Goal: Task Accomplishment & Management: Manage account settings

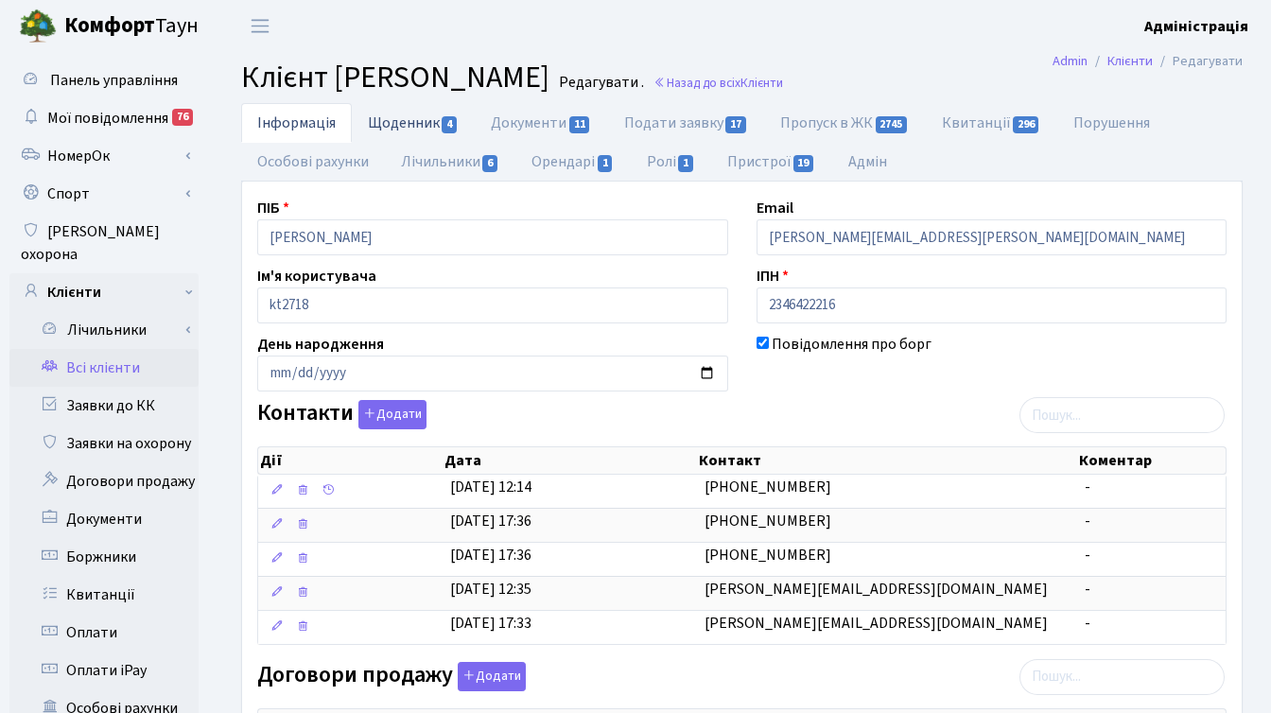
click at [411, 119] on link "Щоденник 4" at bounding box center [413, 122] width 123 height 39
select select "25"
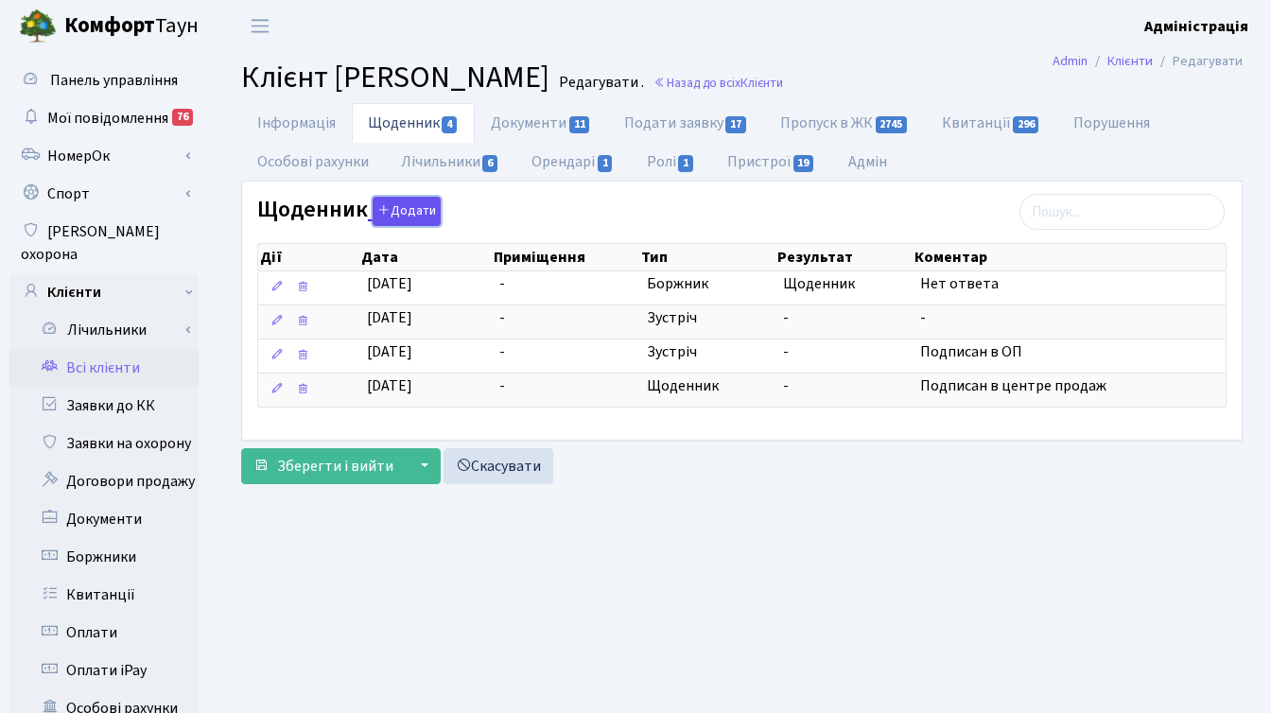
click at [406, 206] on button "Додати" at bounding box center [407, 211] width 68 height 29
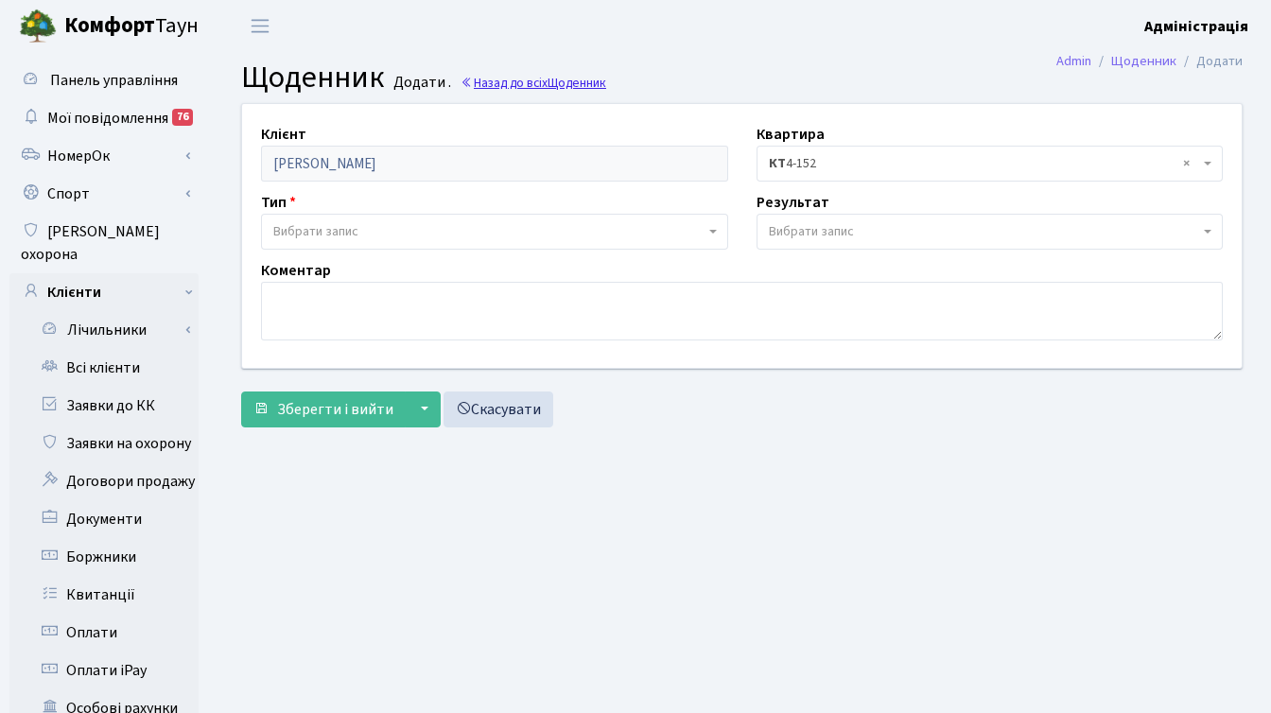
click at [545, 89] on link "Назад до всіх Щоденник" at bounding box center [534, 83] width 146 height 18
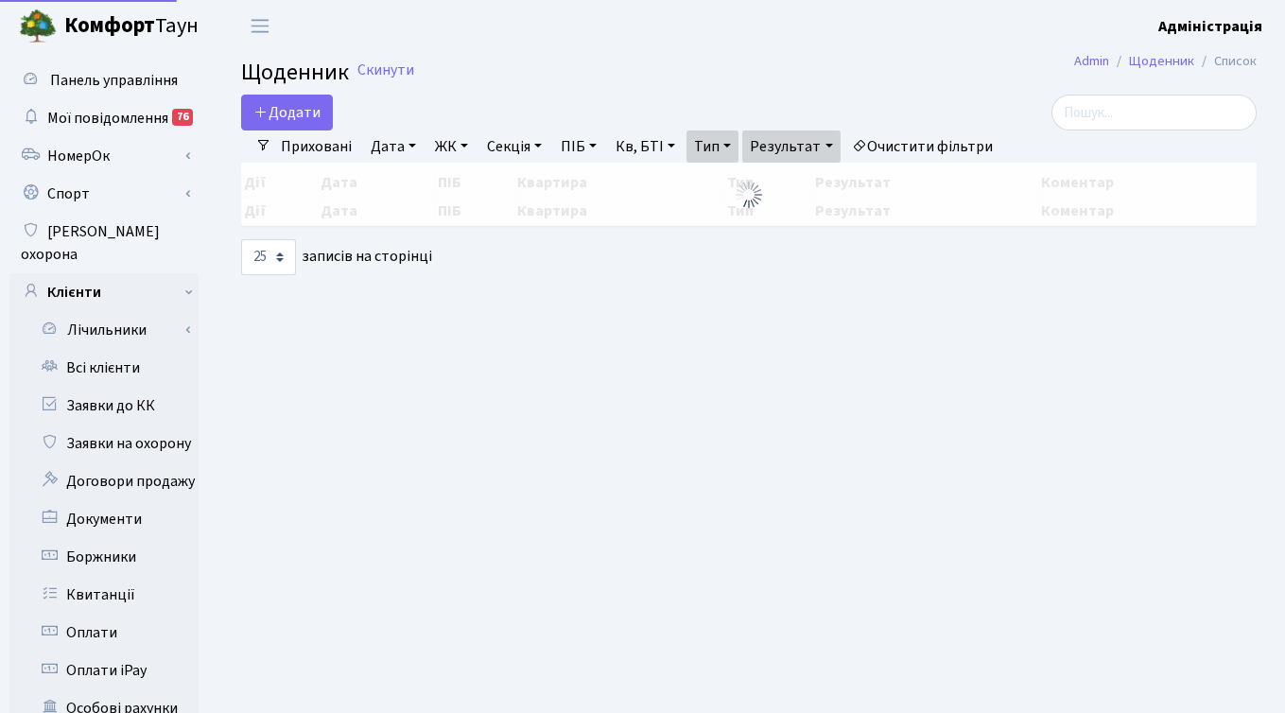
select select "25"
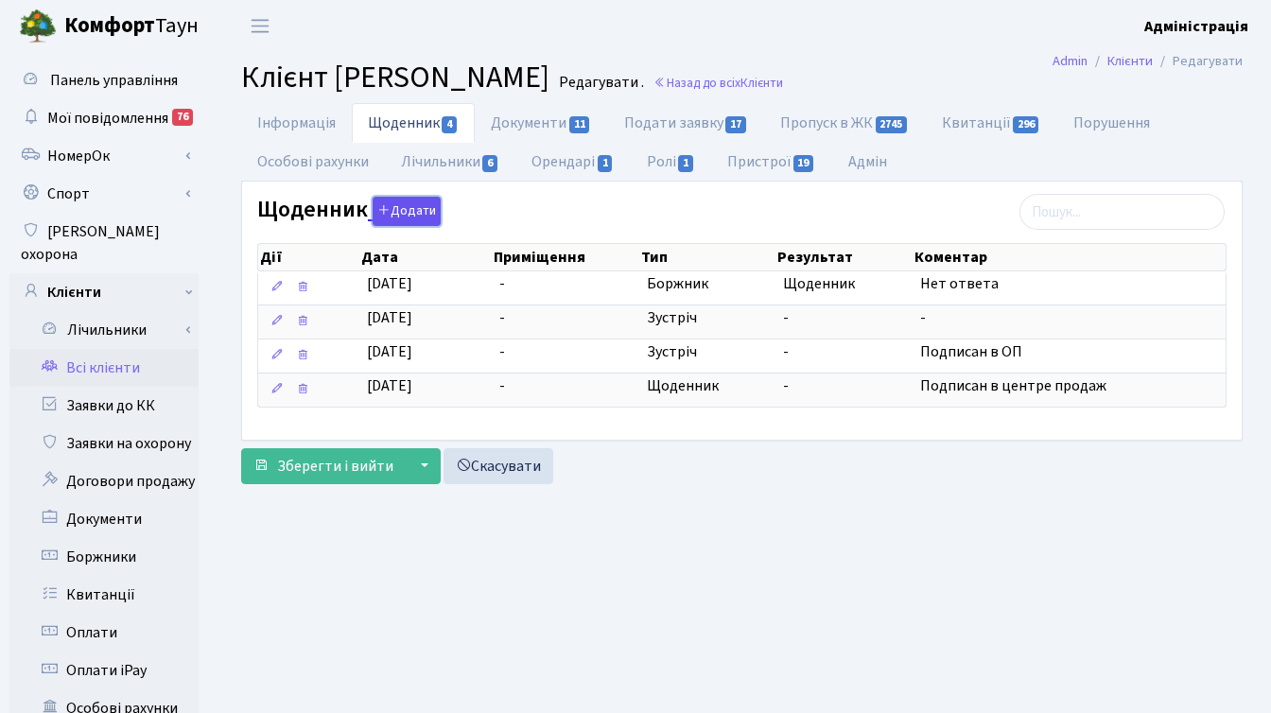
click at [393, 214] on button "Додати" at bounding box center [407, 211] width 68 height 29
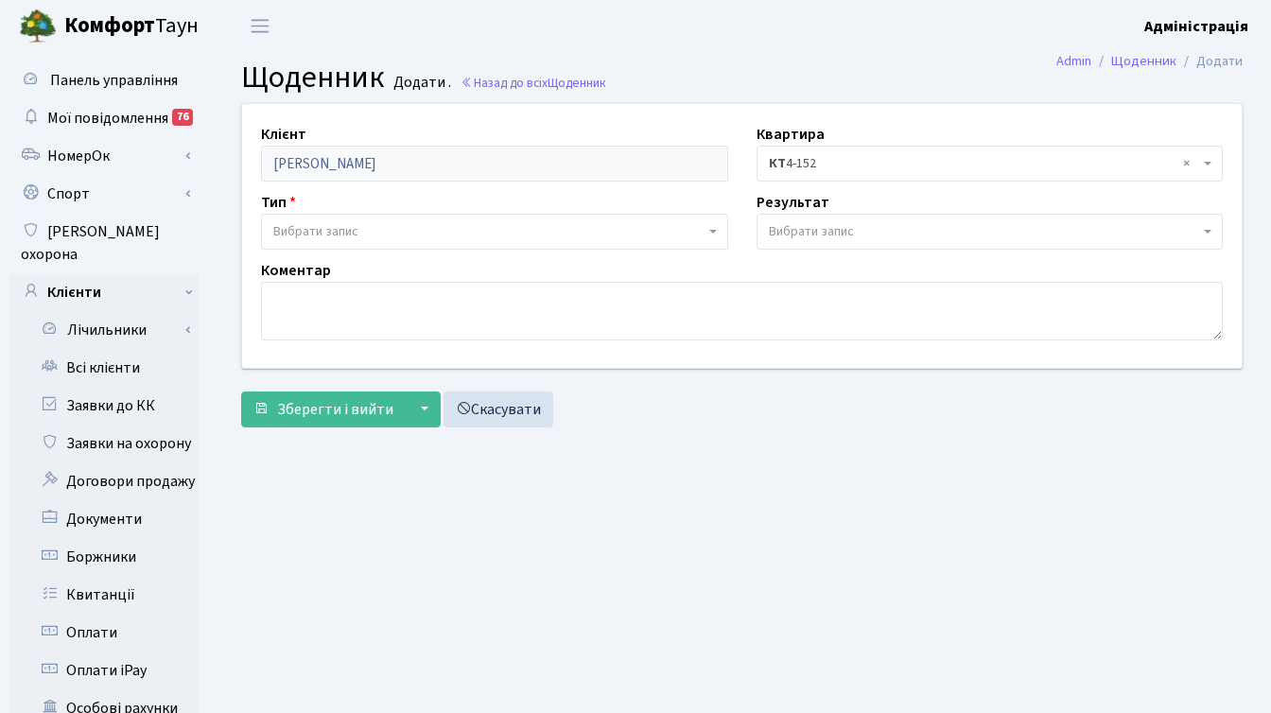
click at [414, 231] on span "Вибрати запис" at bounding box center [488, 231] width 431 height 19
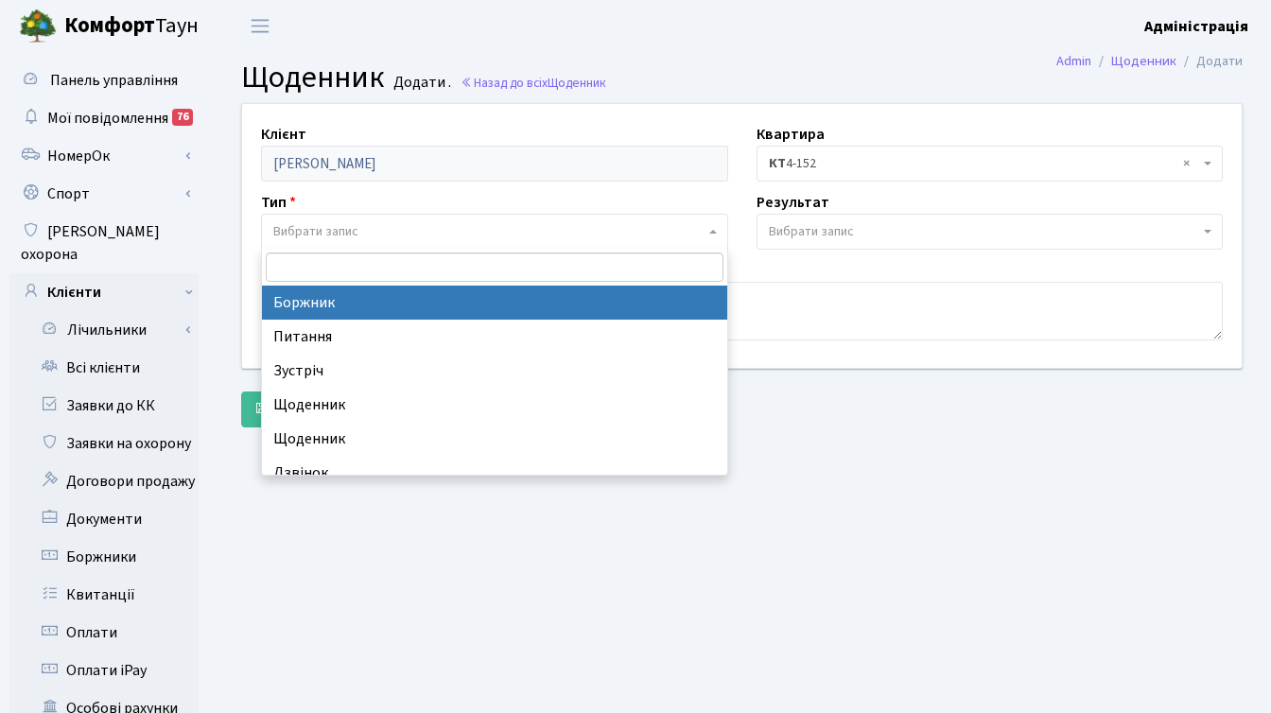
click at [899, 398] on div "Зберегти і вийти ▼ Зберегти та продовжити редагування Зберегти та створити Скас…" at bounding box center [742, 410] width 1002 height 36
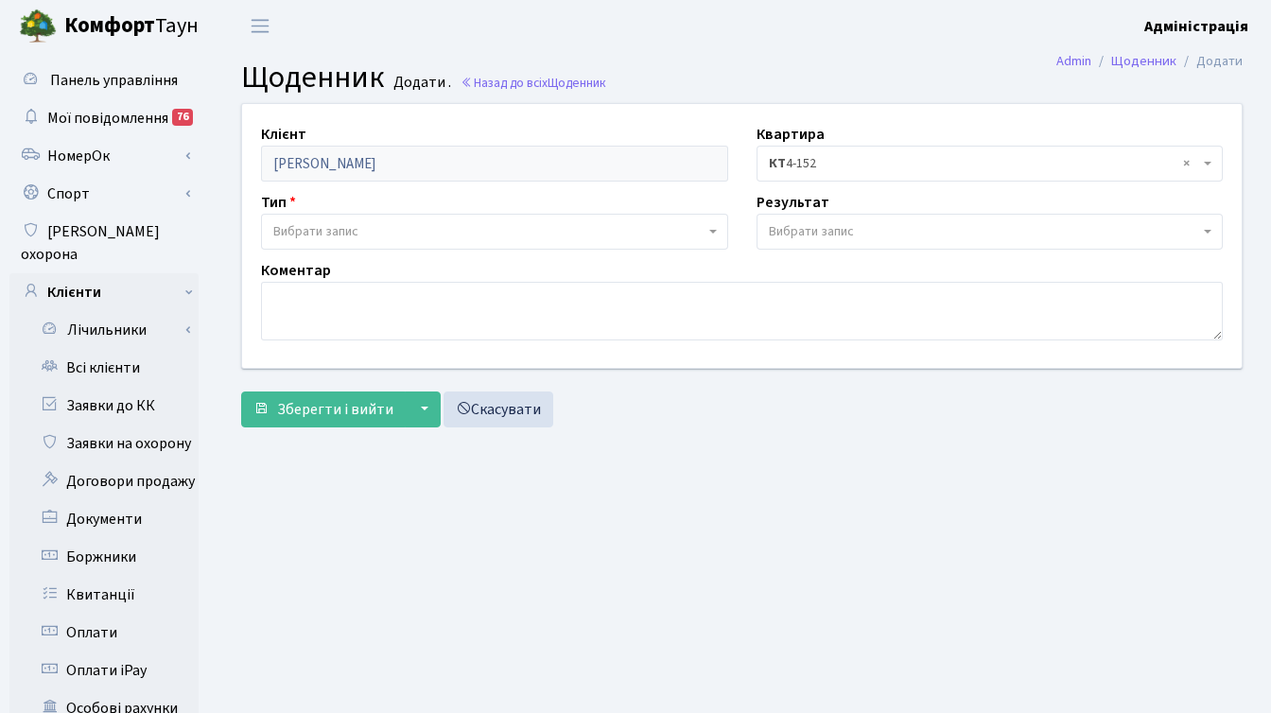
click at [528, 227] on span "Вибрати запис" at bounding box center [488, 231] width 431 height 19
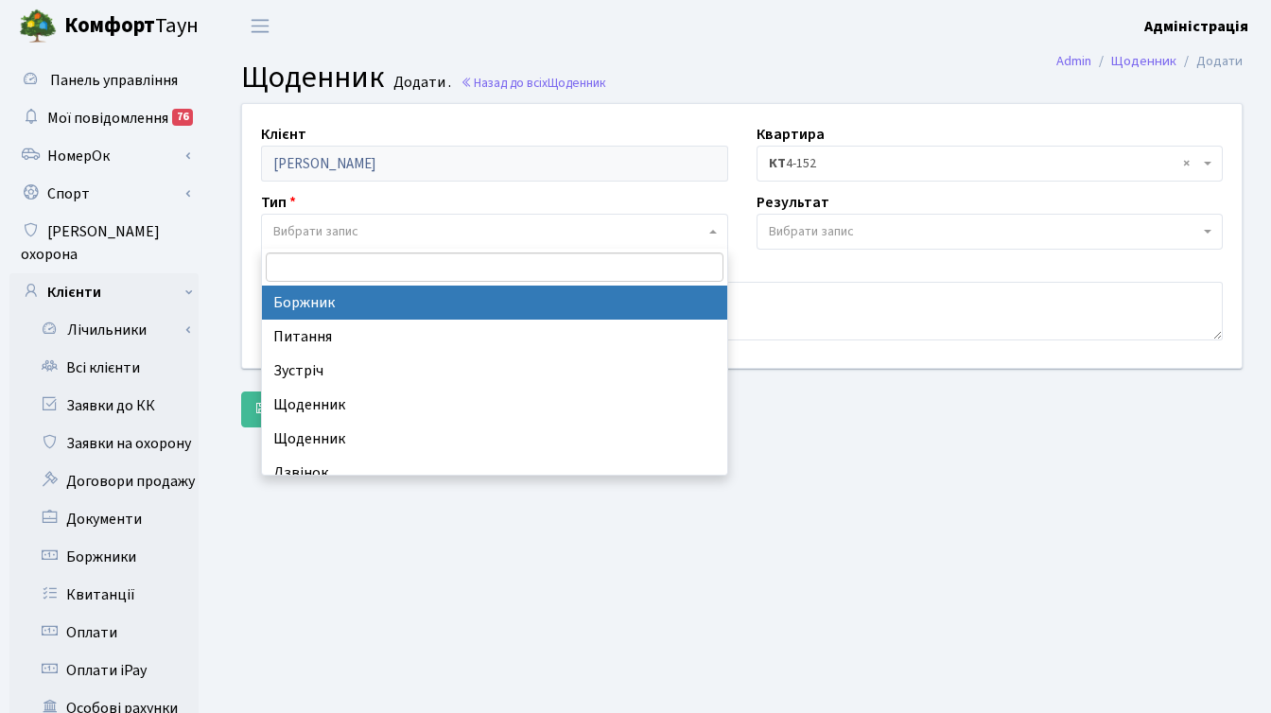
select select "189"
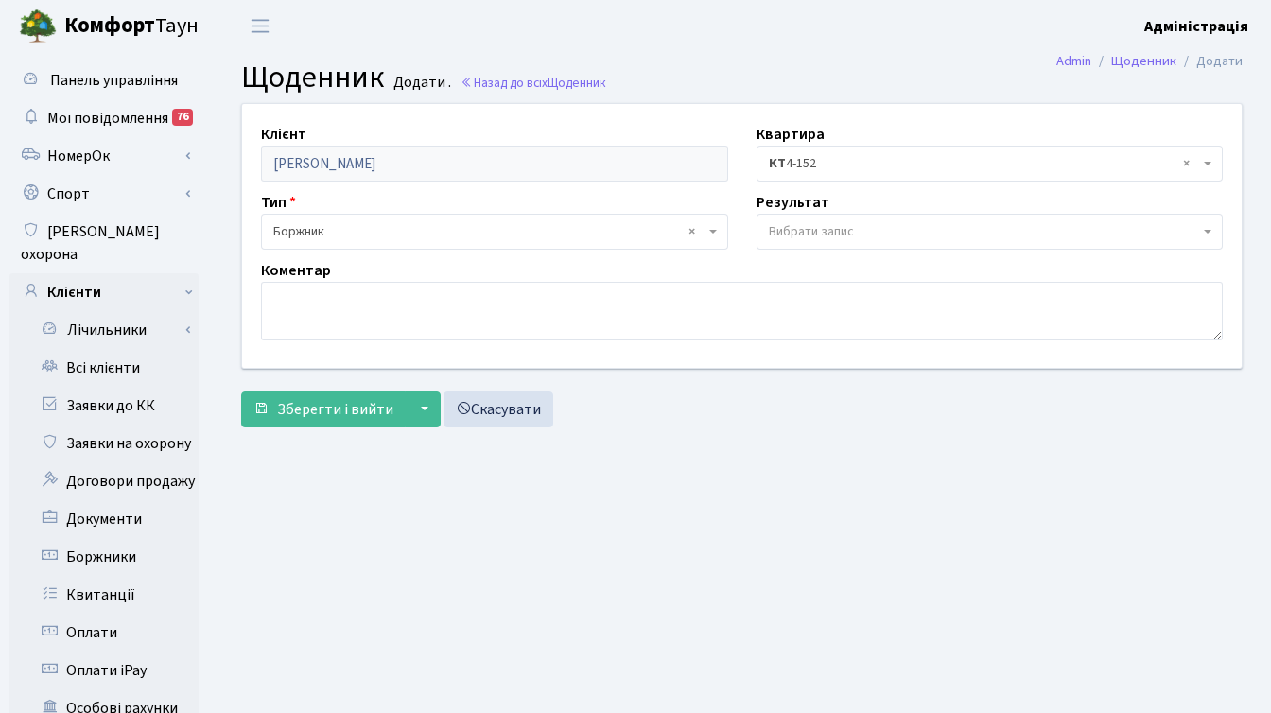
click at [856, 223] on span "Вибрати запис" at bounding box center [984, 231] width 431 height 19
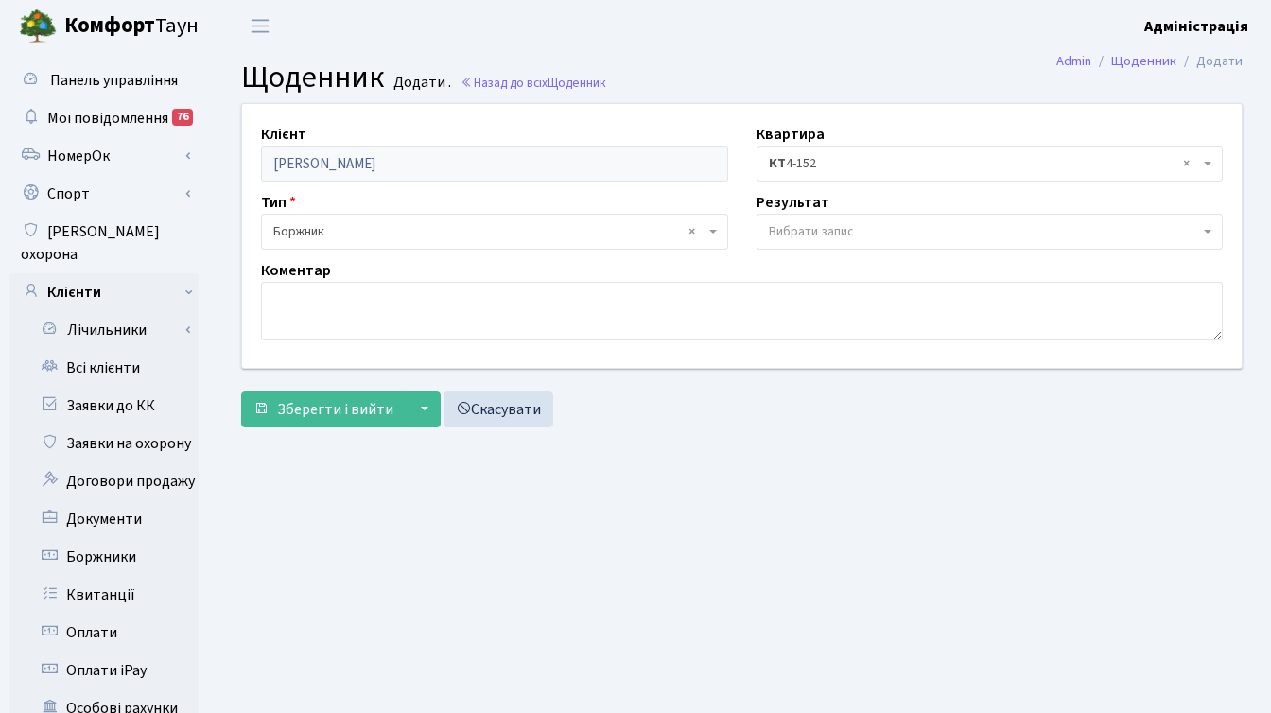
click at [833, 227] on span "Вибрати запис" at bounding box center [811, 231] width 85 height 19
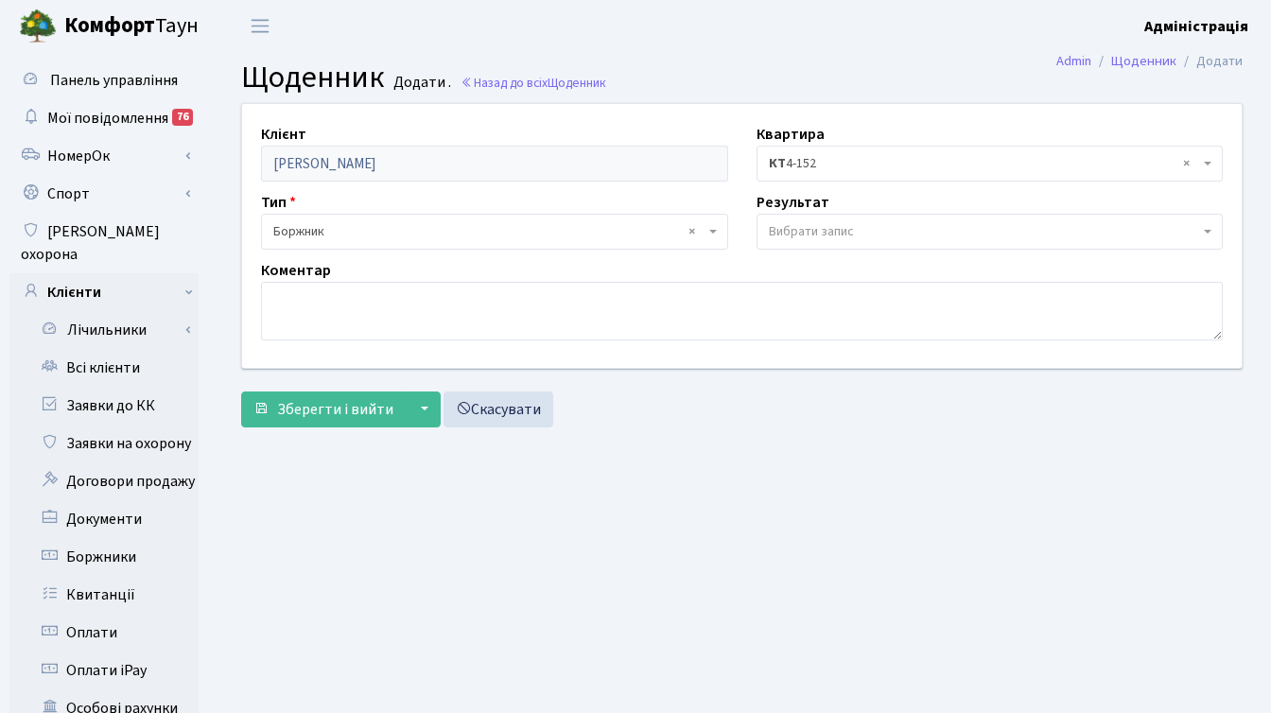
click at [813, 231] on span "Вибрати запис" at bounding box center [811, 231] width 85 height 19
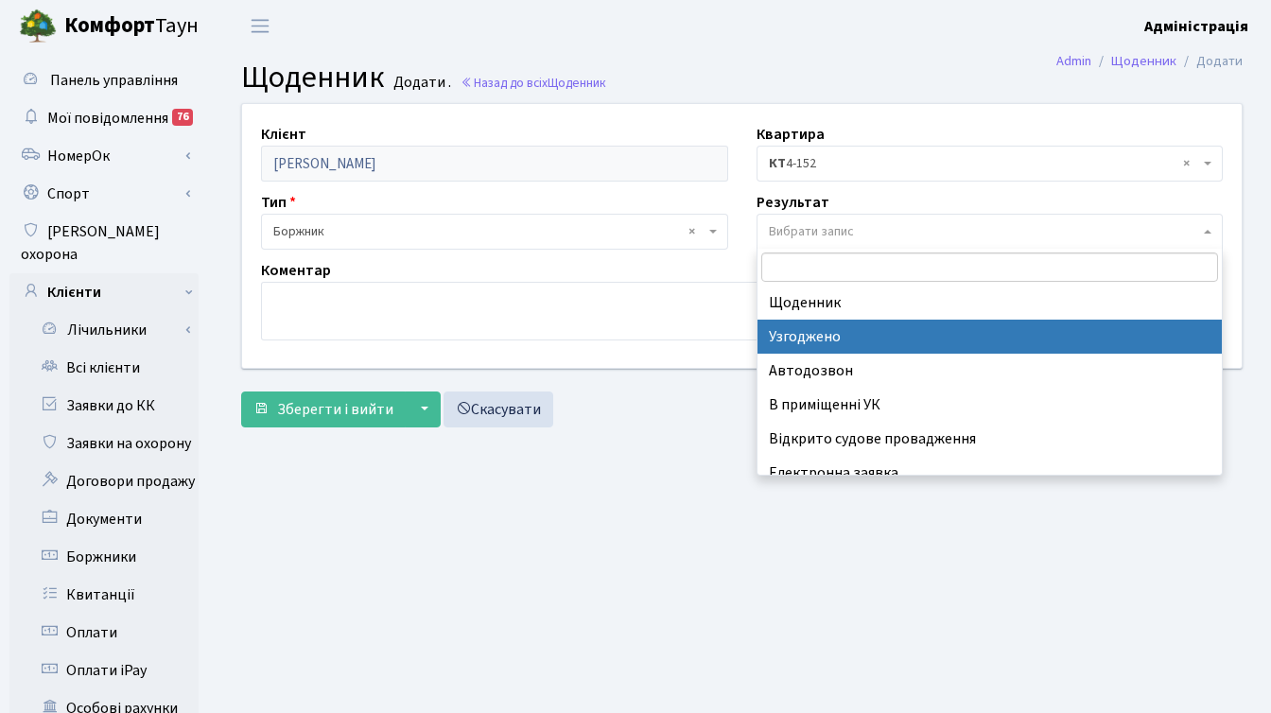
click at [729, 410] on div "Зберегти і вийти ▼ Зберегти та продовжити редагування Зберегти та створити Скас…" at bounding box center [742, 410] width 1002 height 36
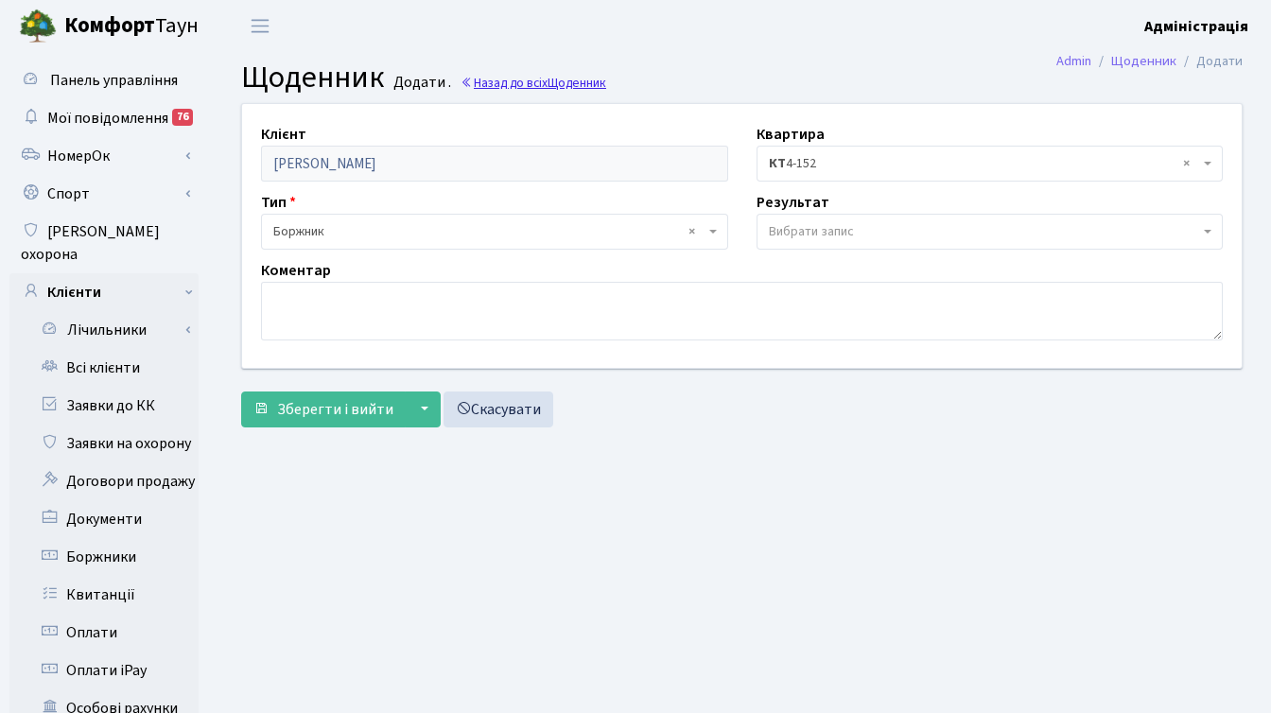
click at [506, 76] on link "Назад до всіх Щоденник" at bounding box center [534, 83] width 146 height 18
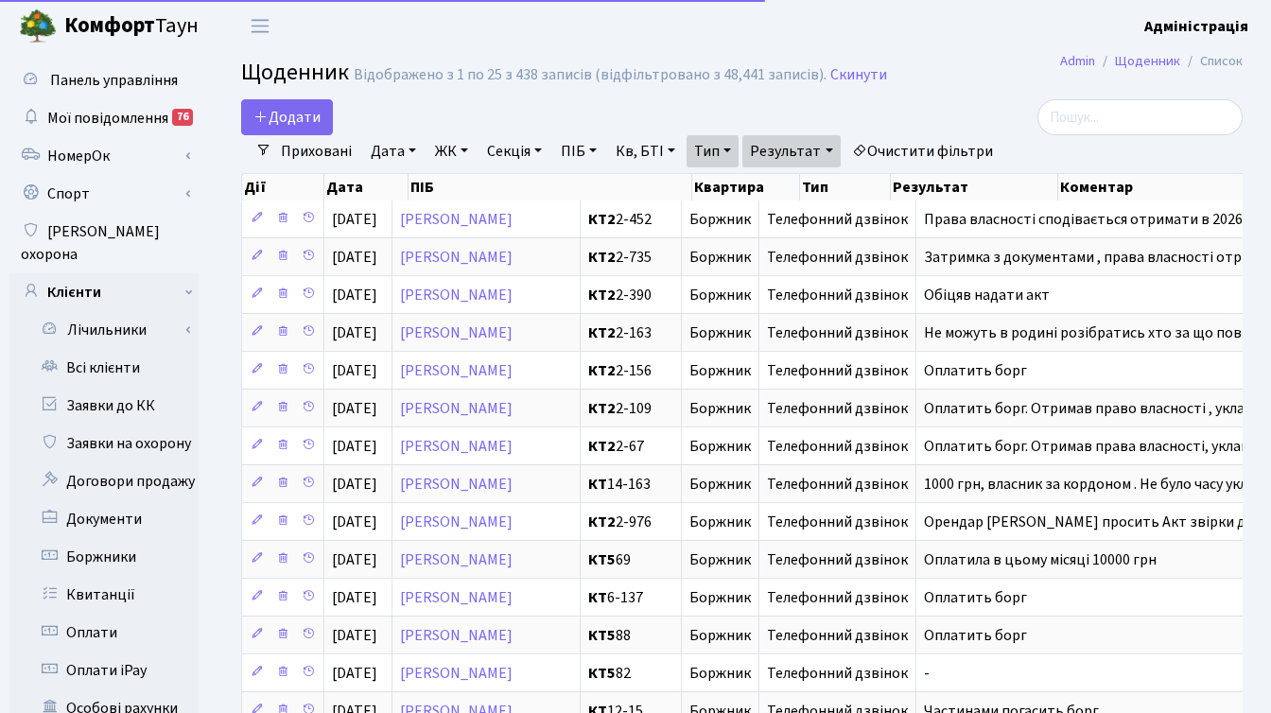
select select "25"
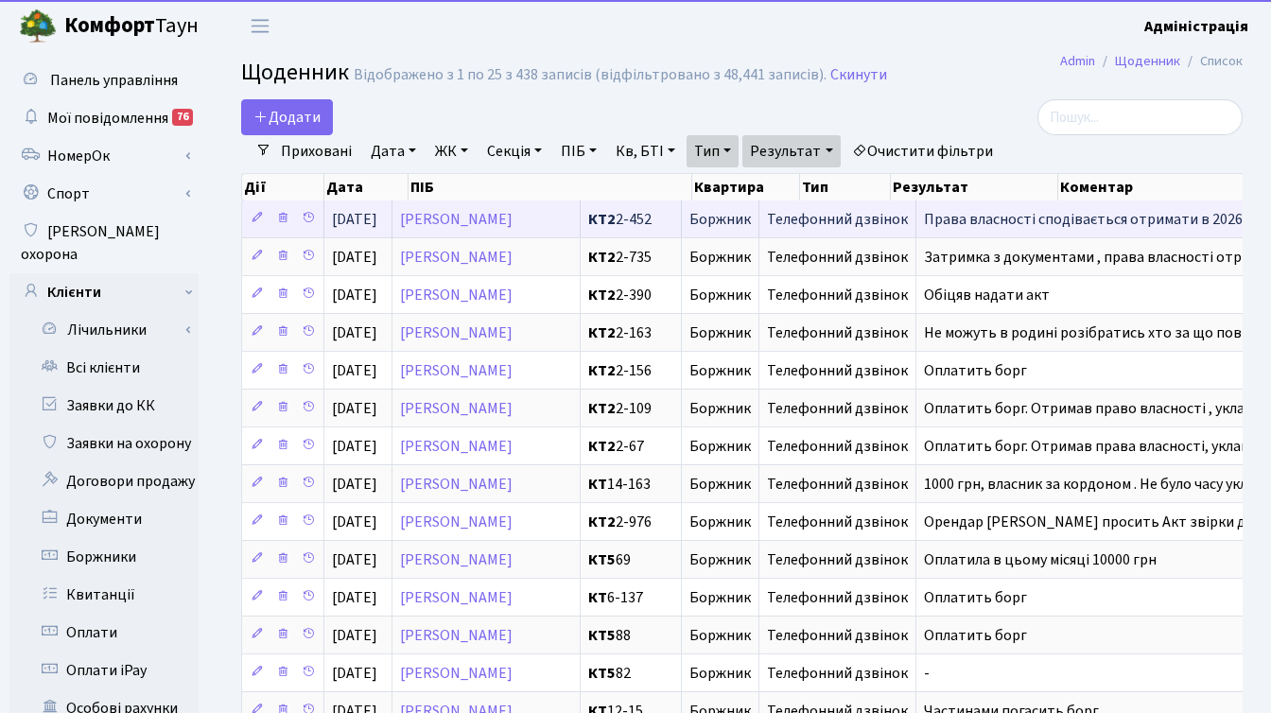
click at [908, 214] on span "Телефонний дзвінок" at bounding box center [837, 219] width 141 height 15
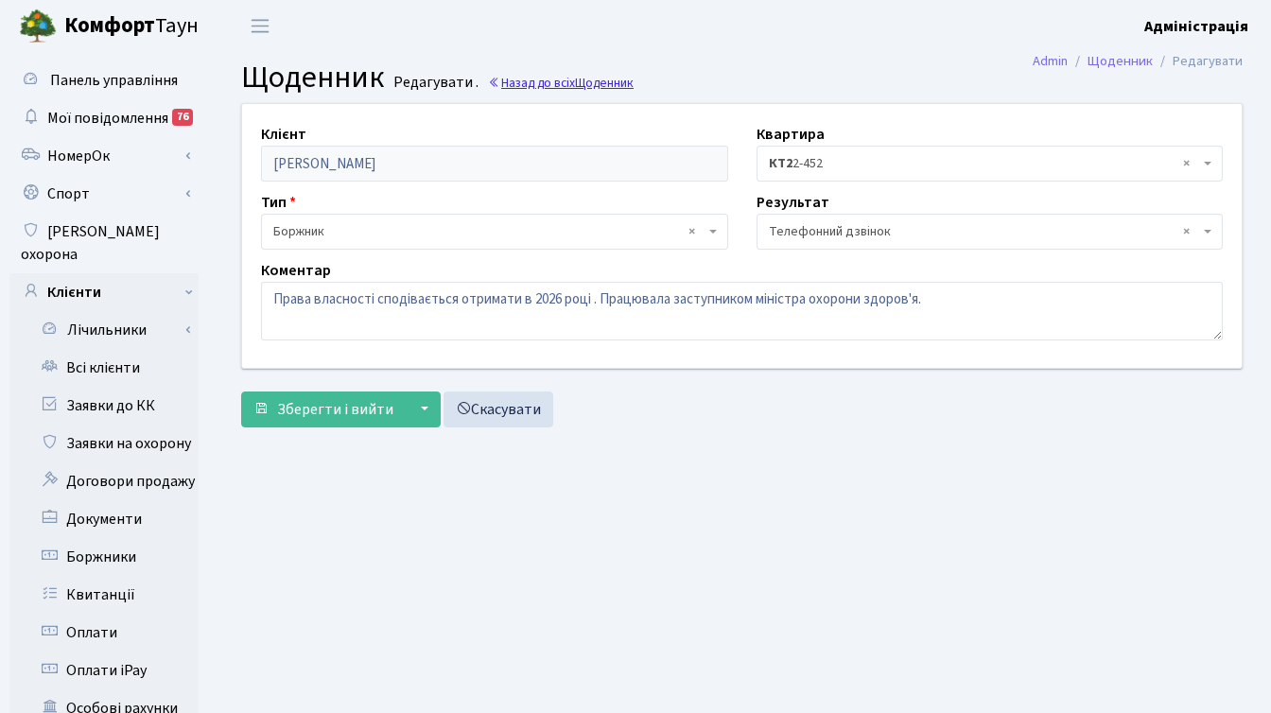
click at [597, 85] on span "Щоденник" at bounding box center [604, 83] width 59 height 18
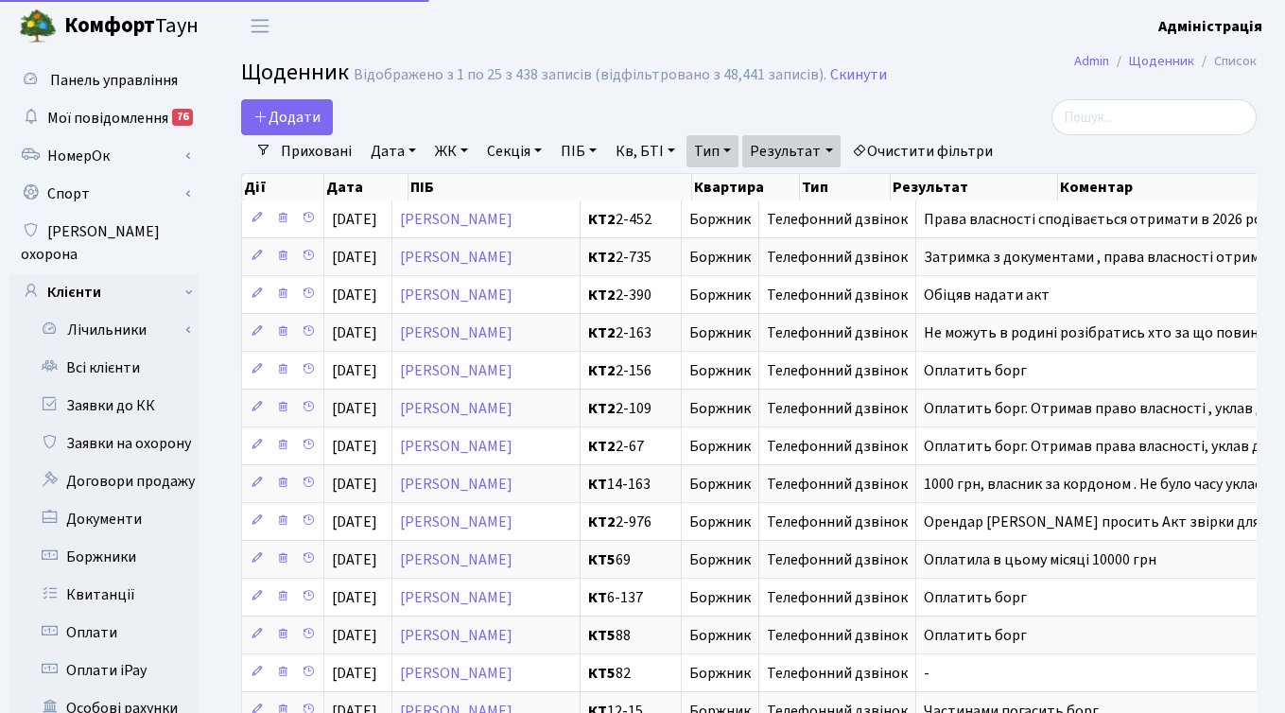
select select "25"
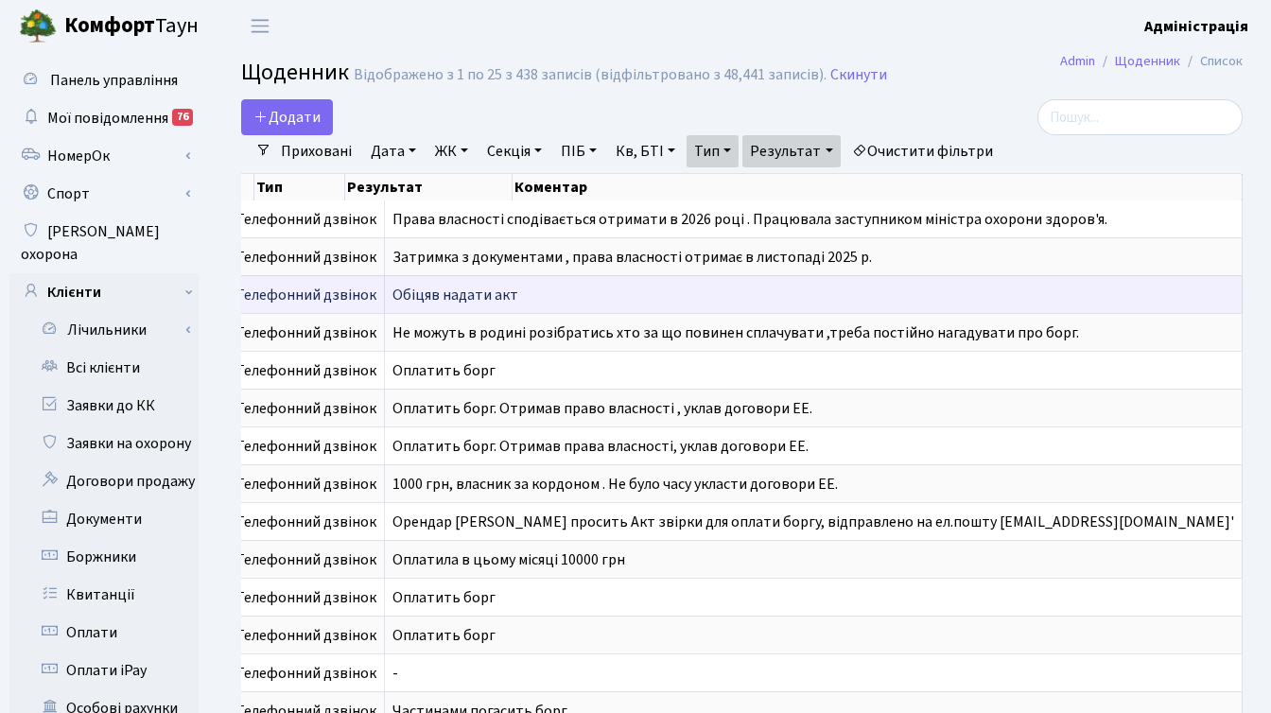
scroll to position [0, 342]
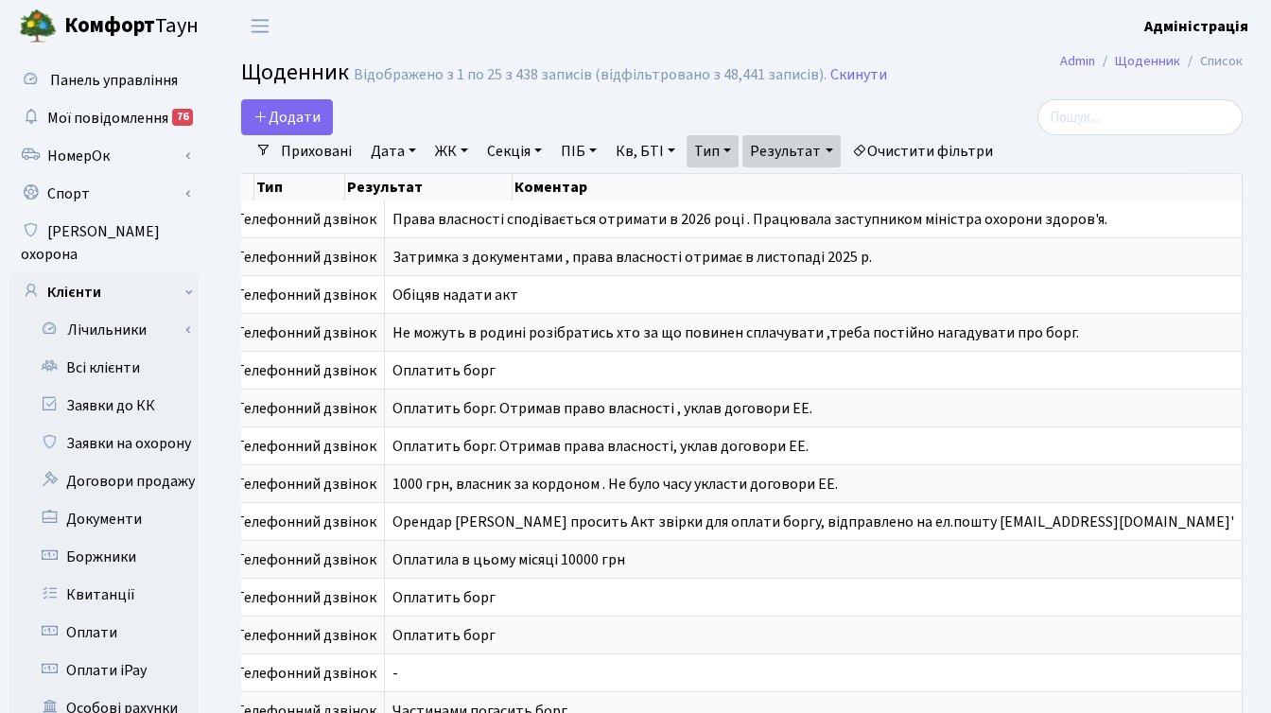
click at [726, 149] on link "Тип" at bounding box center [713, 151] width 52 height 32
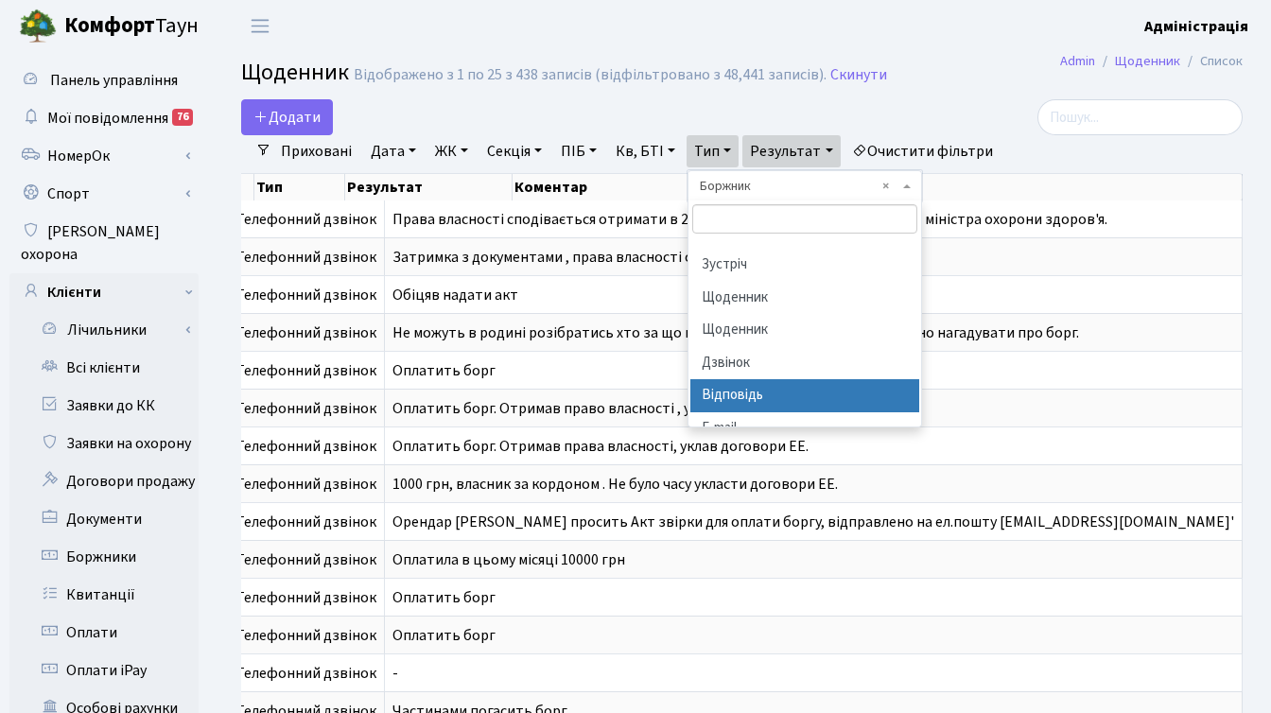
scroll to position [72, 0]
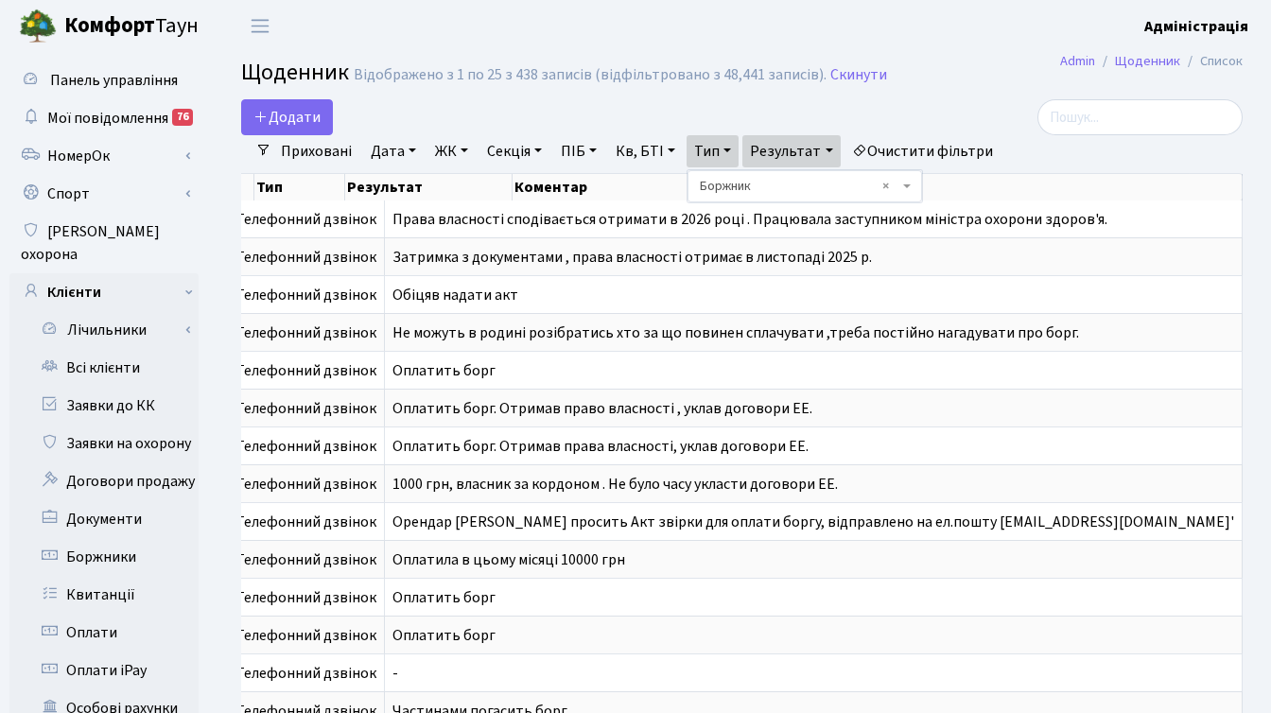
click at [811, 160] on link "Результат" at bounding box center [790, 151] width 97 height 32
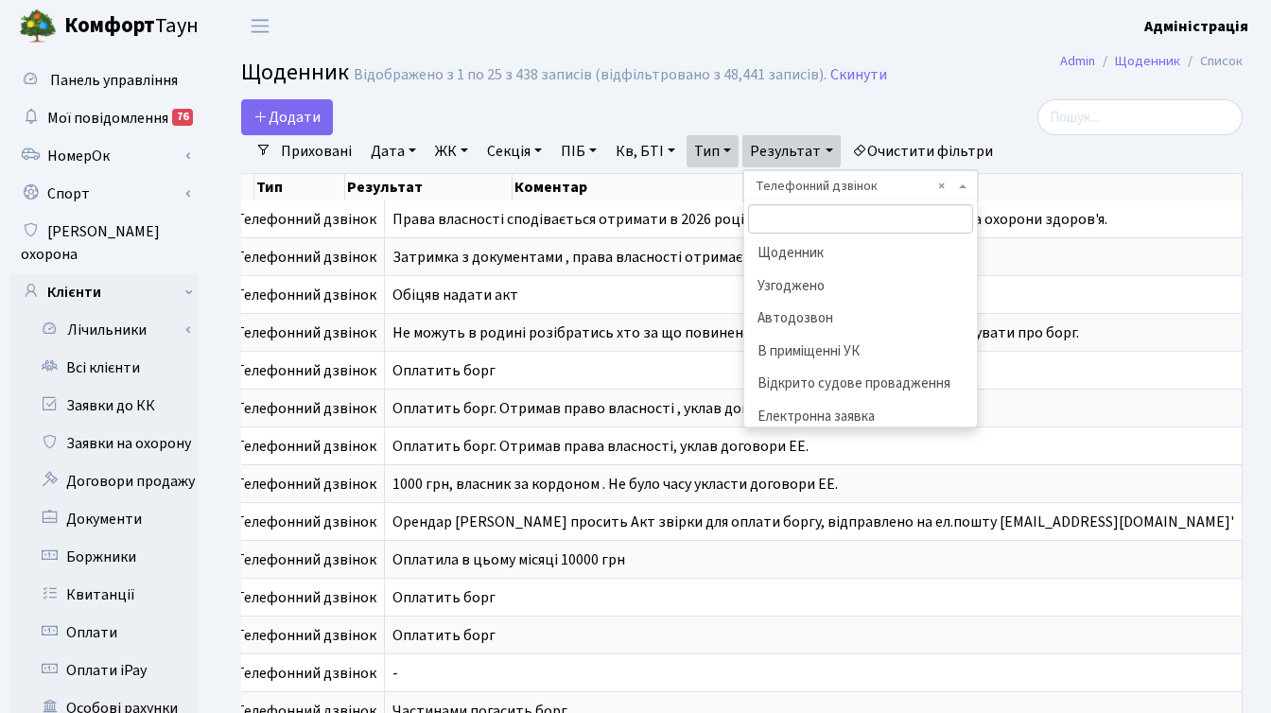
scroll to position [105, 0]
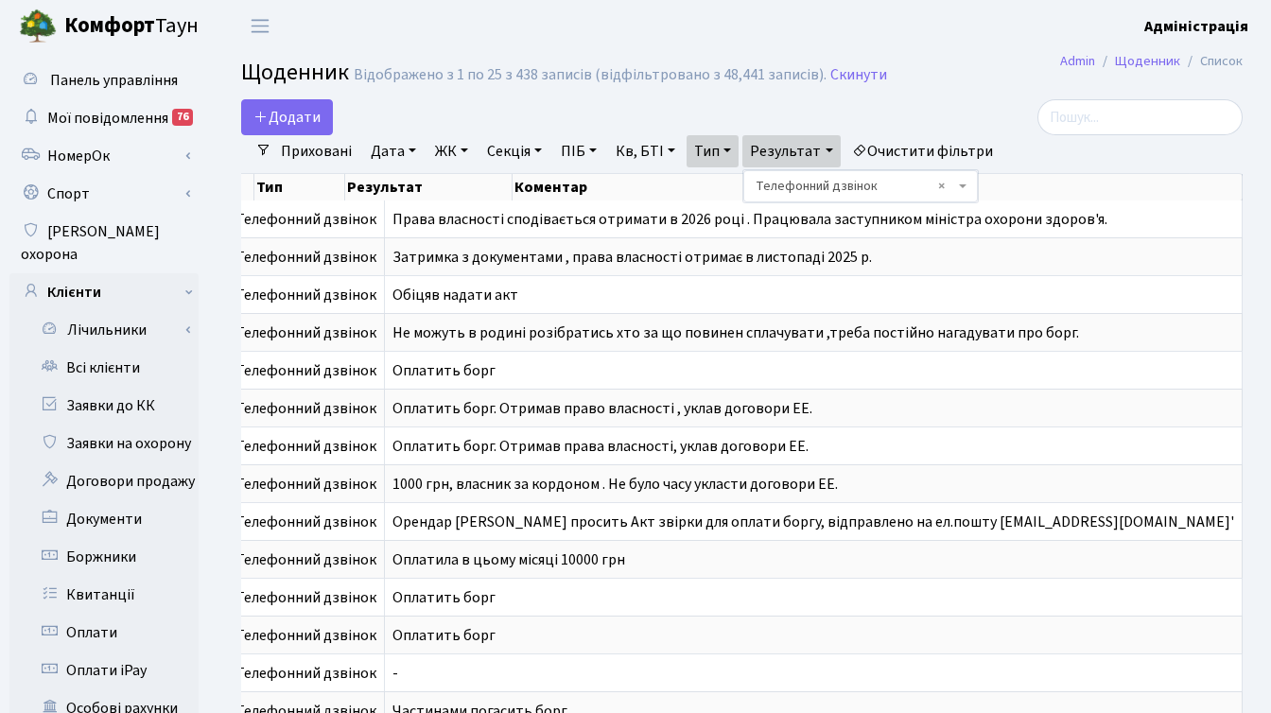
click at [935, 107] on div at bounding box center [1085, 117] width 315 height 36
click at [115, 349] on link "Всі клієнти" at bounding box center [103, 368] width 189 height 38
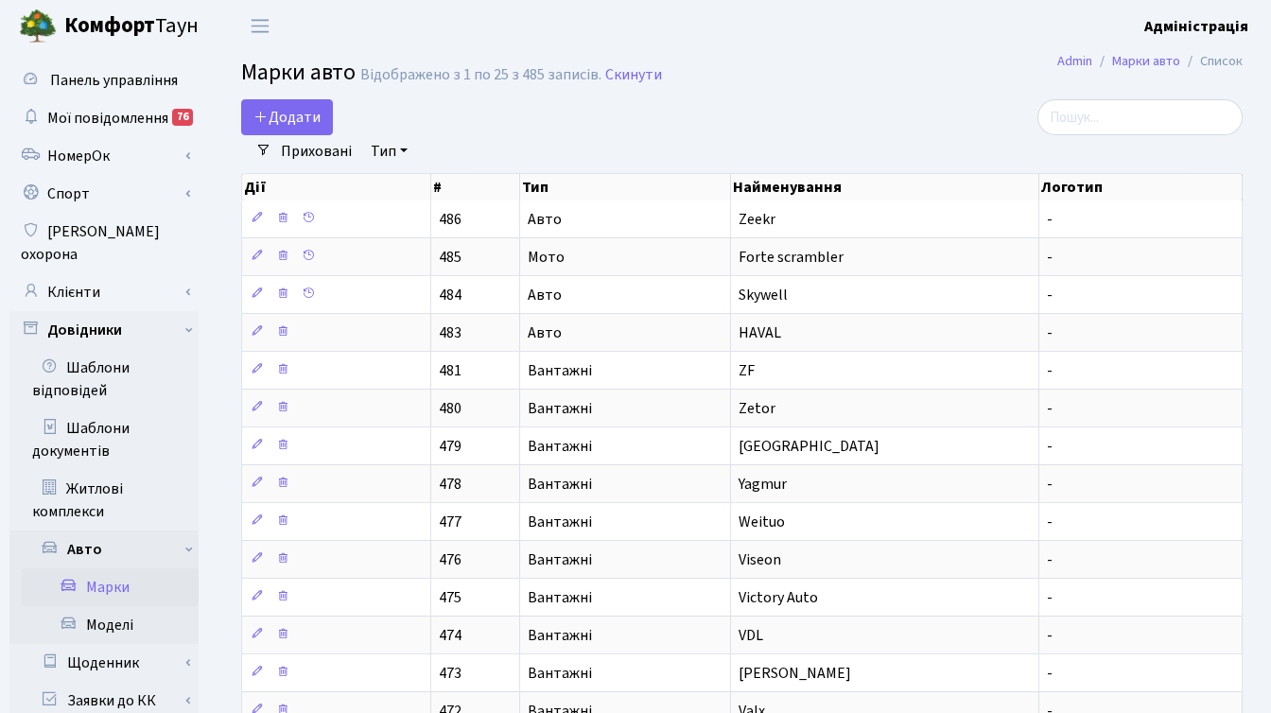
select select "25"
click at [89, 273] on link "Клієнти" at bounding box center [103, 292] width 189 height 38
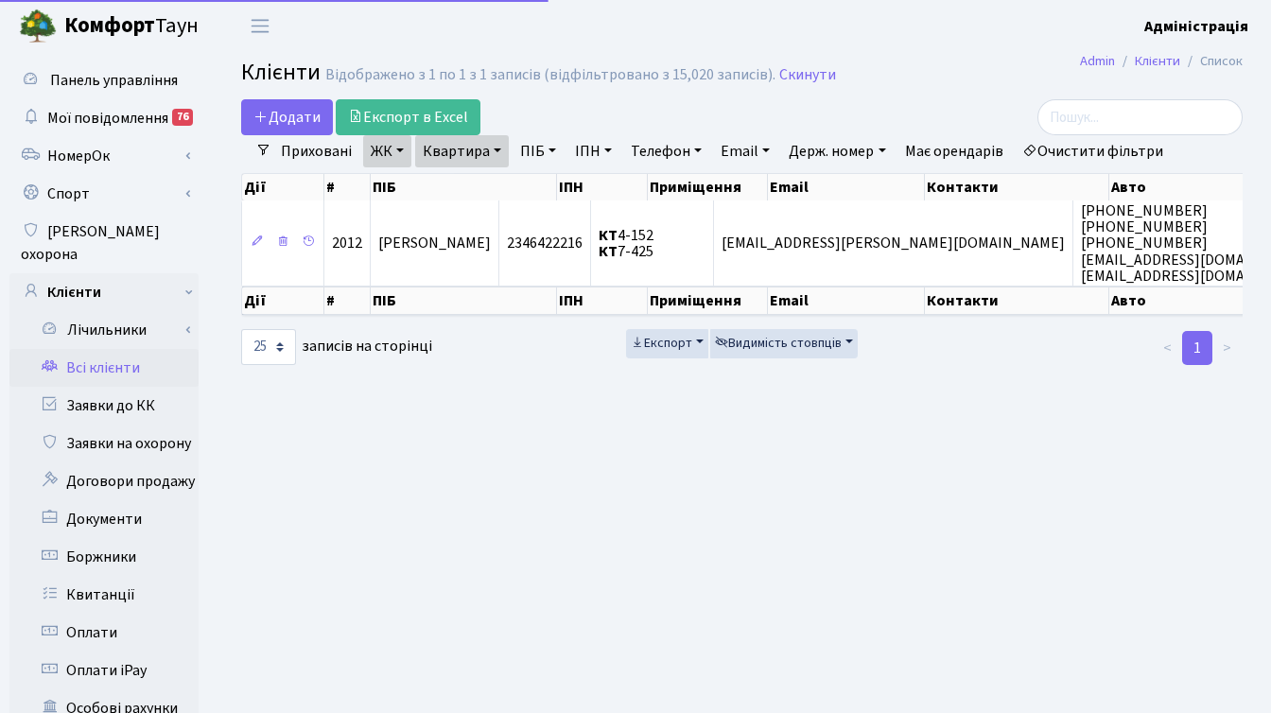
select select "25"
click at [1096, 154] on link "Очистити фільтри" at bounding box center [1093, 151] width 156 height 32
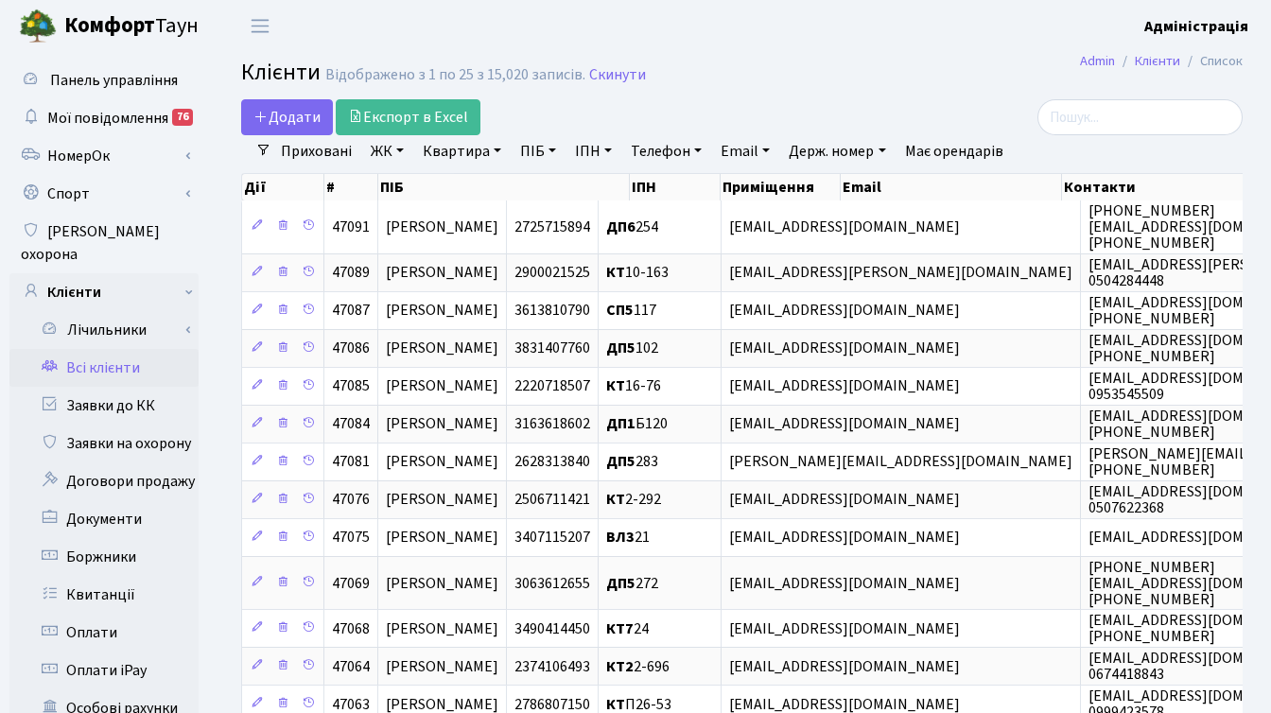
click at [518, 147] on link "ПІБ" at bounding box center [538, 151] width 51 height 32
type input "n"
type input "тесто"
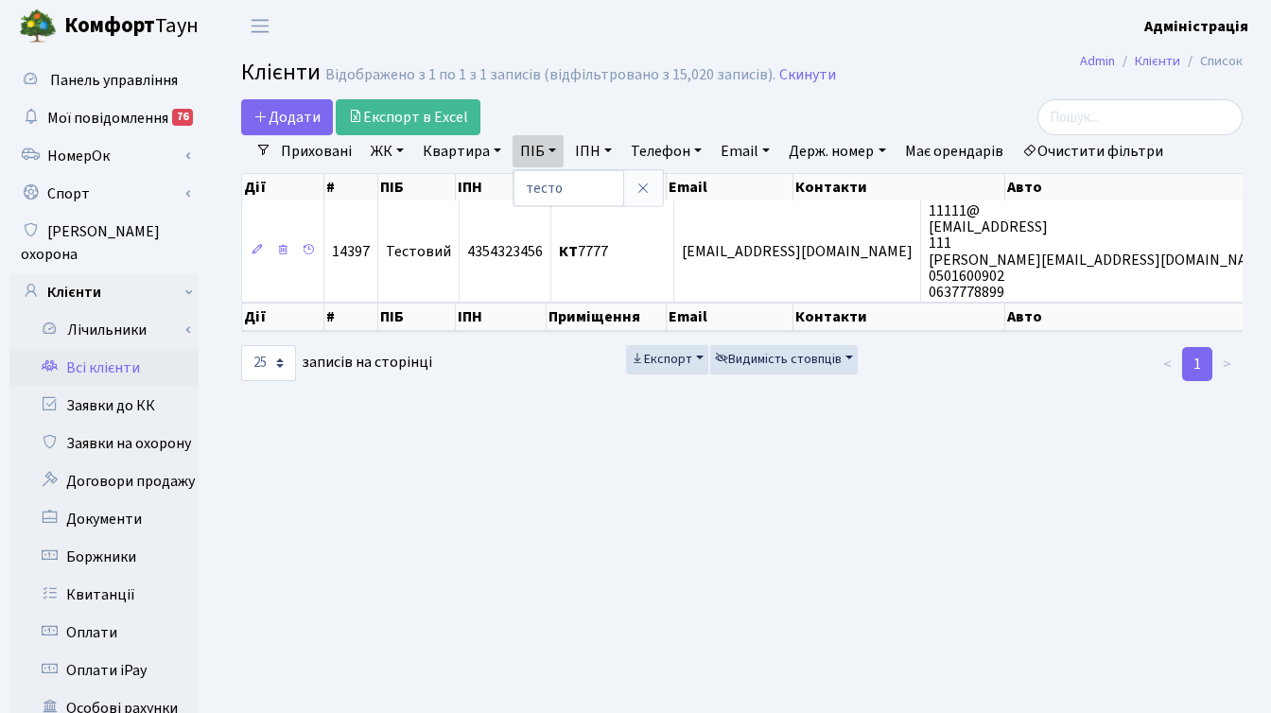
click at [1017, 433] on main "Admin Клієнти Список Клієнти Відображено з 1 по 1 з 1 записів (відфільтровано з…" at bounding box center [742, 602] width 1058 height 1101
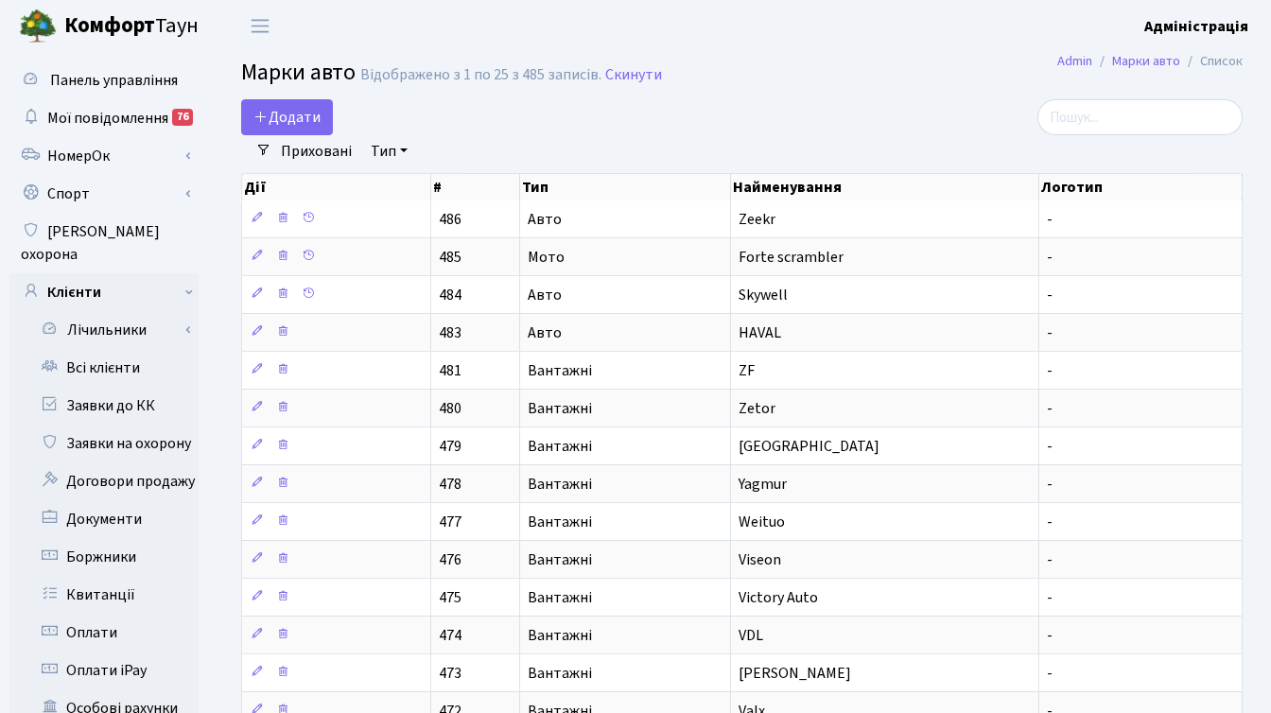
select select "25"
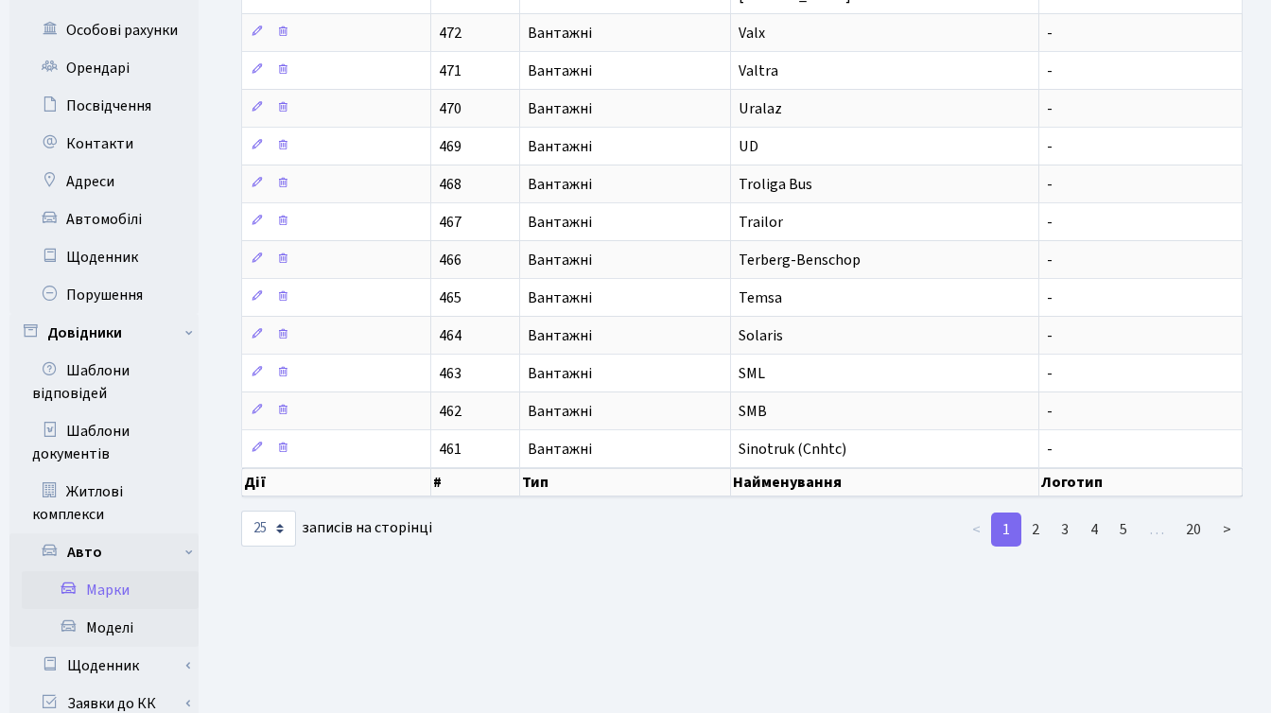
scroll to position [690, 0]
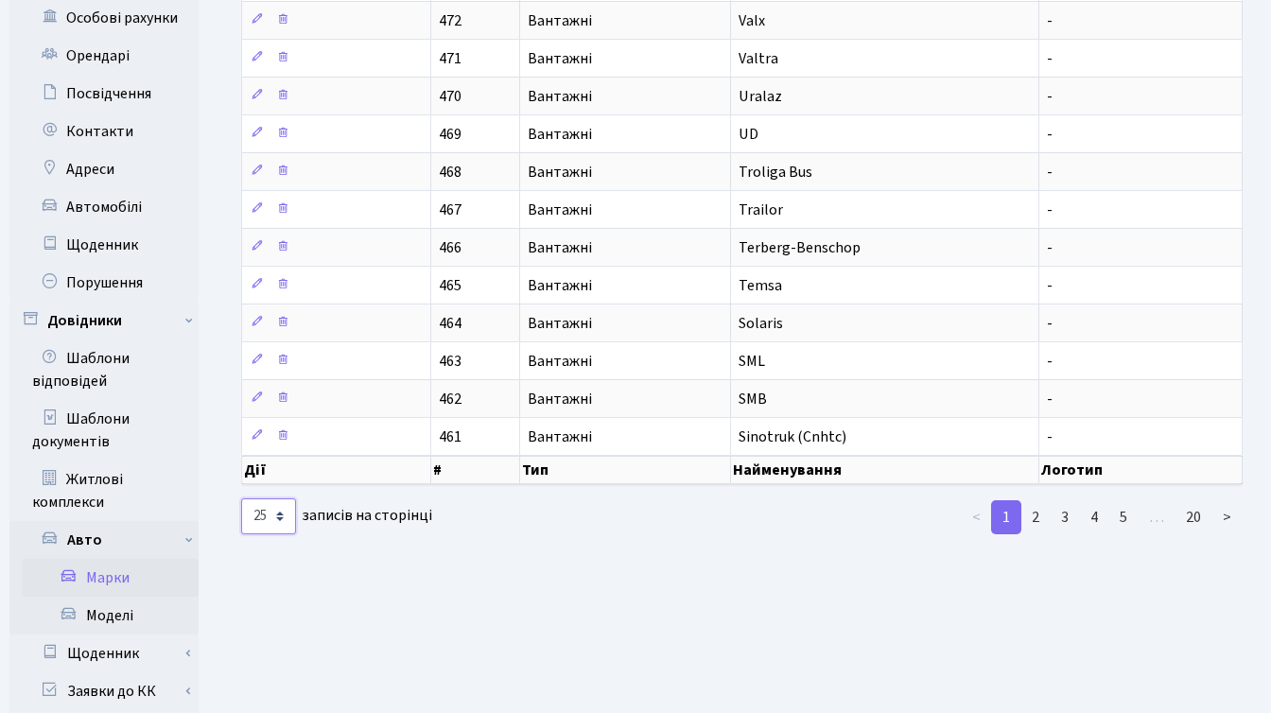
click at [279, 515] on select "10 25 50 100 250 500 1,000" at bounding box center [268, 516] width 55 height 36
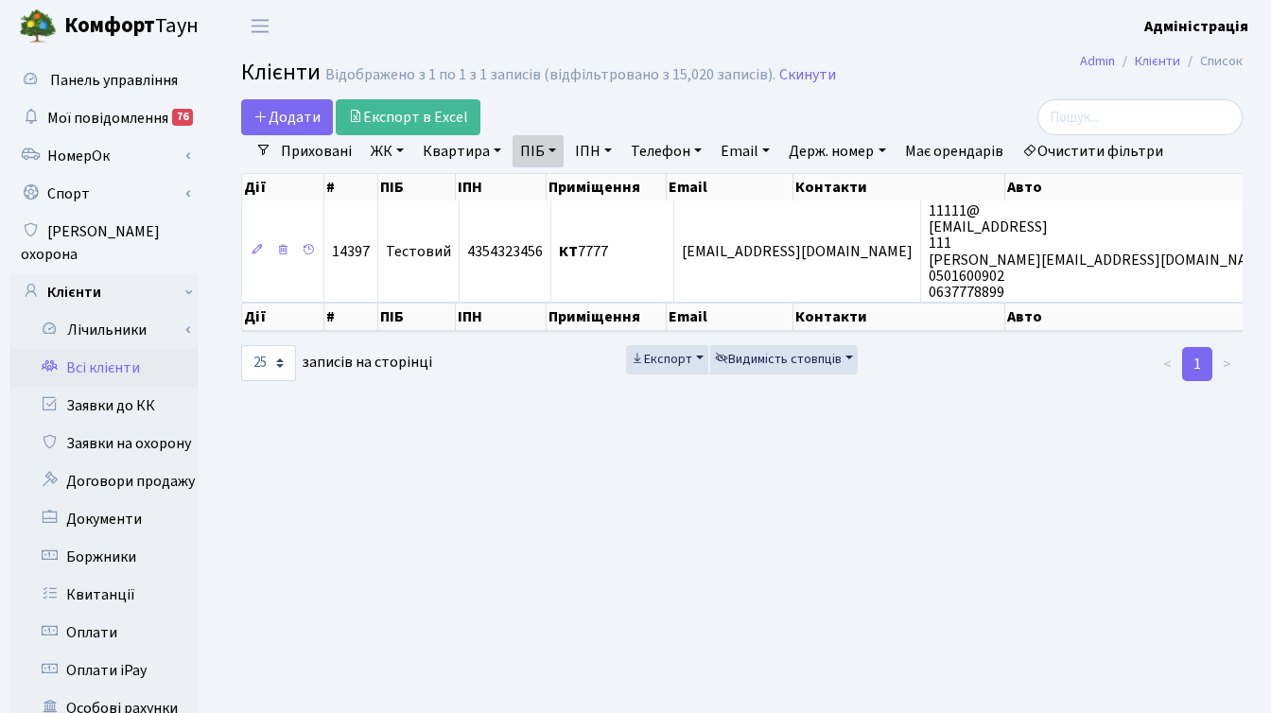
select select "25"
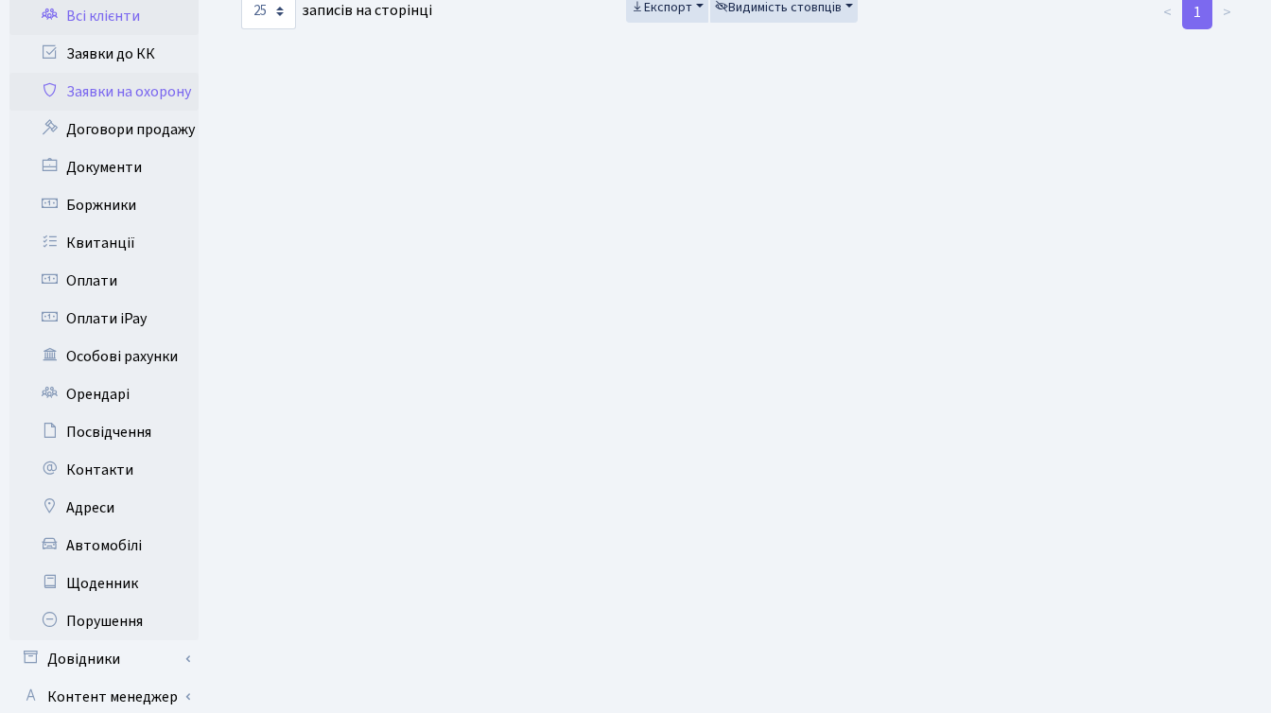
scroll to position [463, 0]
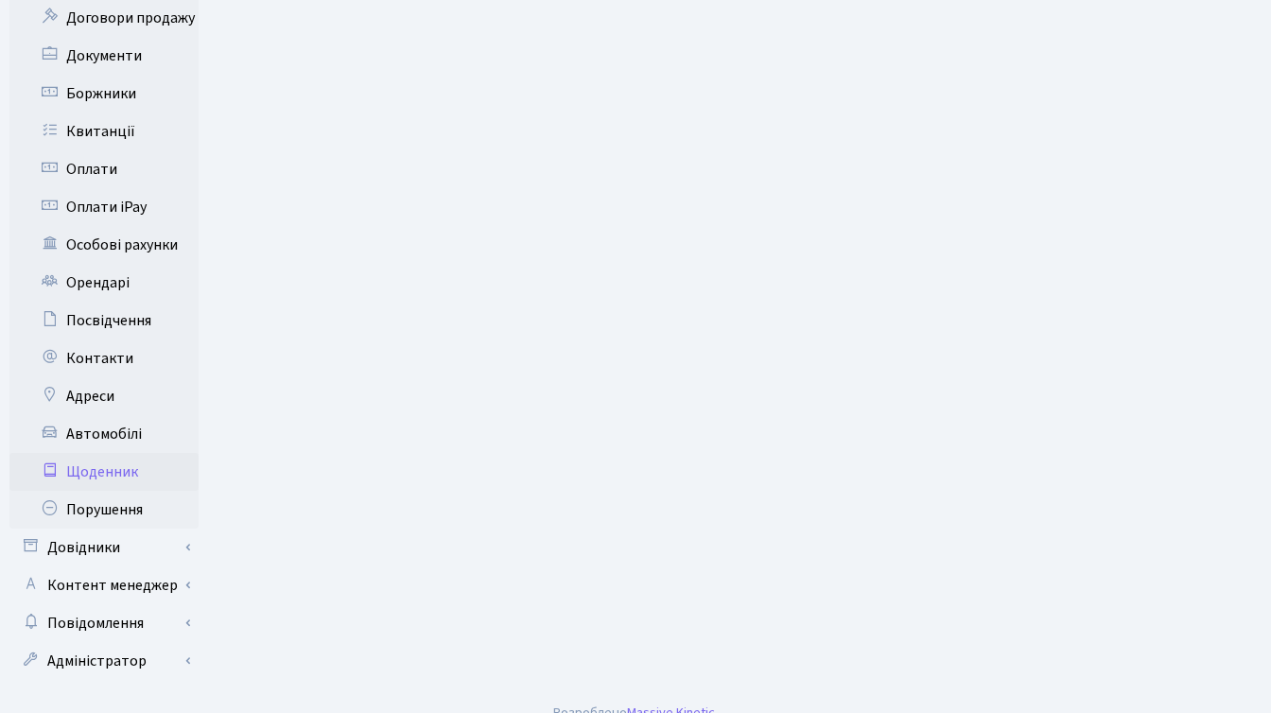
click at [117, 457] on link "Щоденник" at bounding box center [103, 472] width 189 height 38
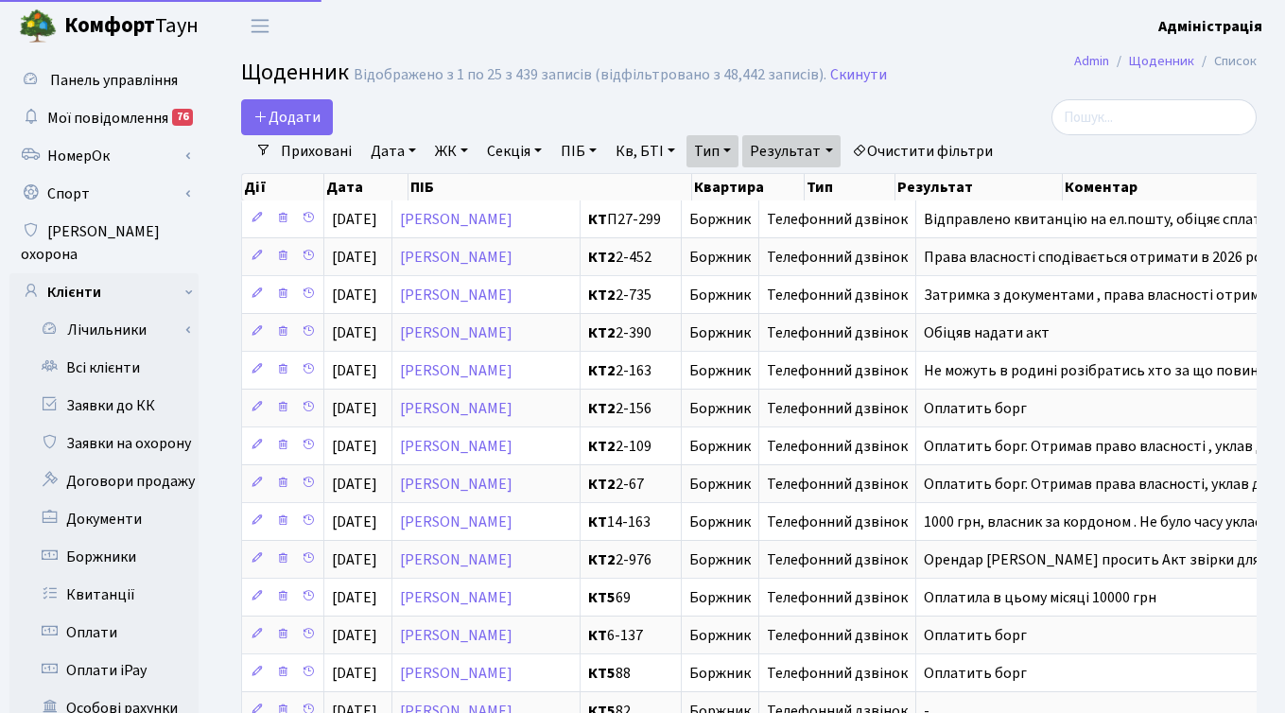
select select "25"
